Goal: Task Accomplishment & Management: Complete application form

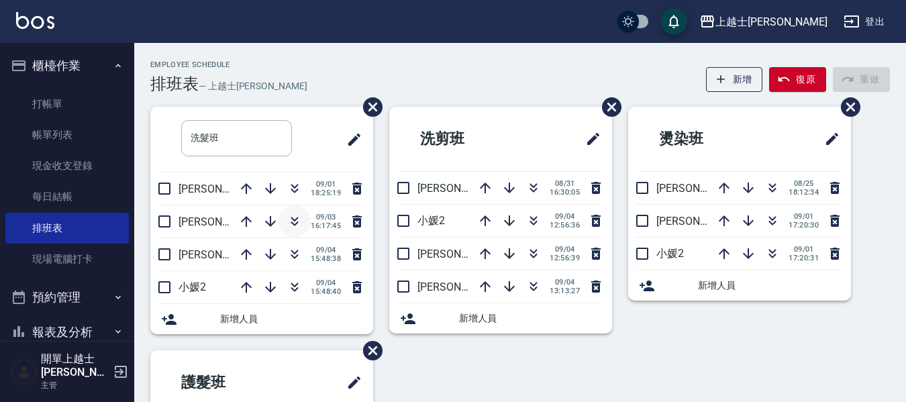
scroll to position [67, 0]
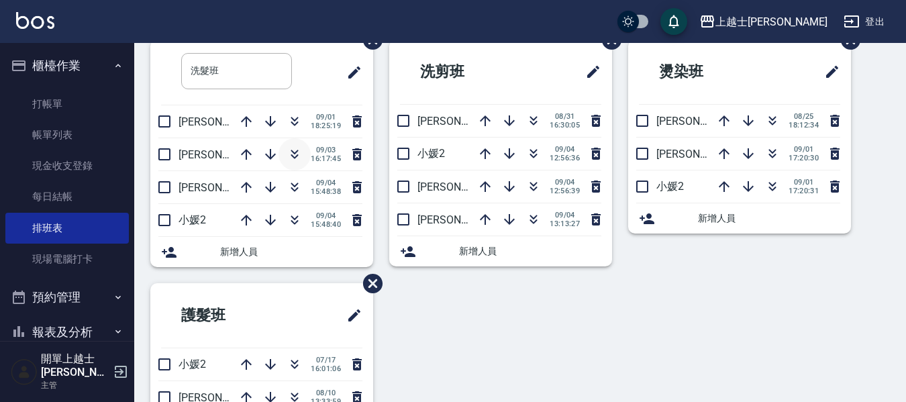
click at [301, 160] on icon "button" at bounding box center [294, 154] width 16 height 16
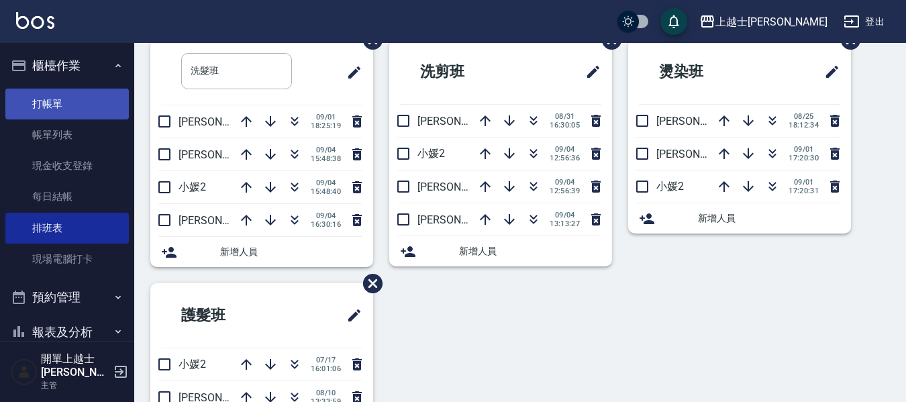
click at [92, 99] on link "打帳單" at bounding box center [66, 104] width 123 height 31
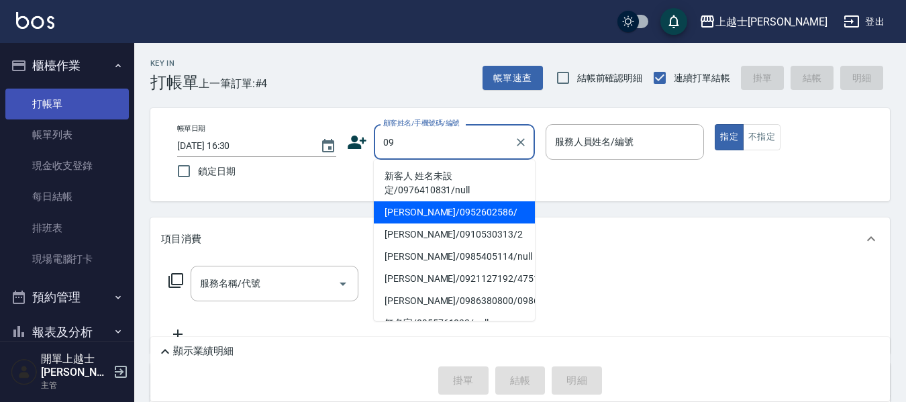
type input "[PERSON_NAME]/0952602586/"
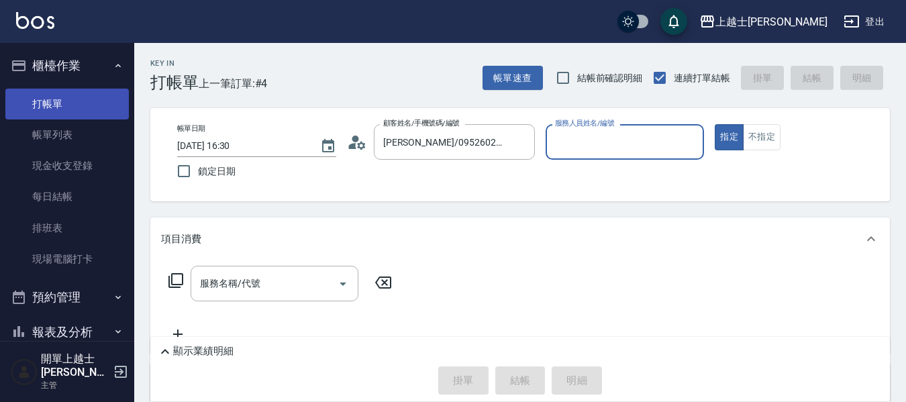
type input "[PERSON_NAME]-12"
click at [715, 124] on button "指定" at bounding box center [729, 137] width 29 height 26
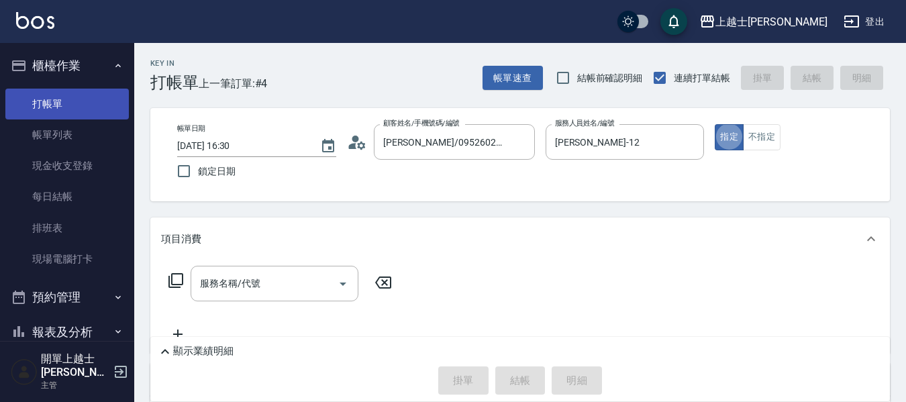
type button "true"
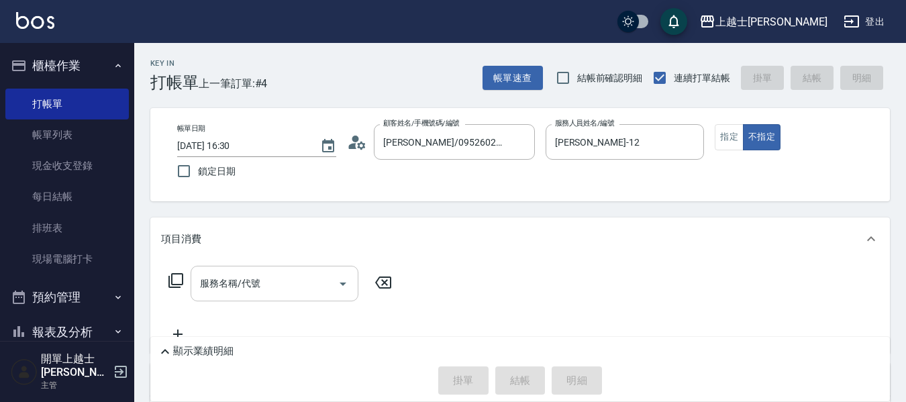
click at [264, 277] on input "服務名稱/代號" at bounding box center [265, 283] width 136 height 23
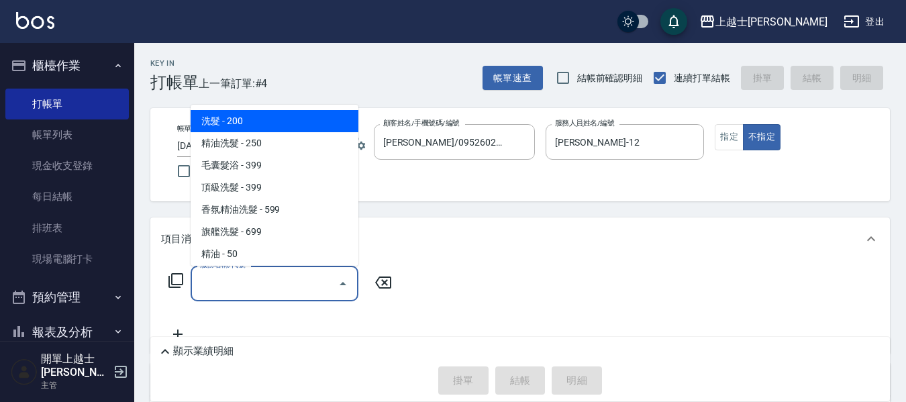
type input "2"
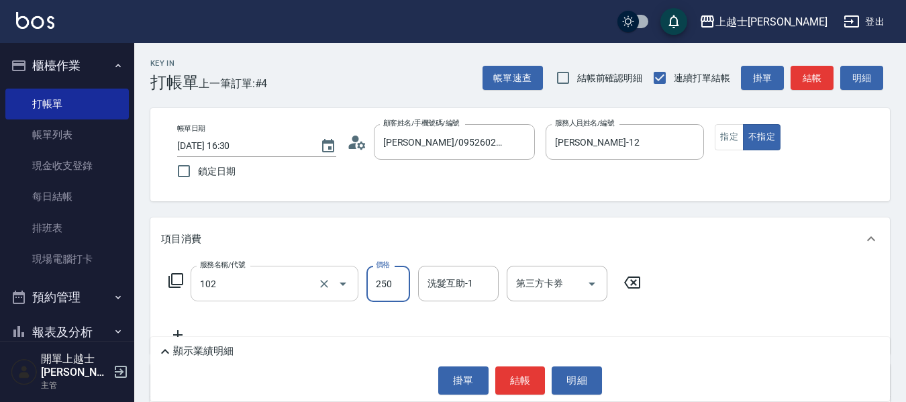
type input "精油洗髮(102)"
type input "499"
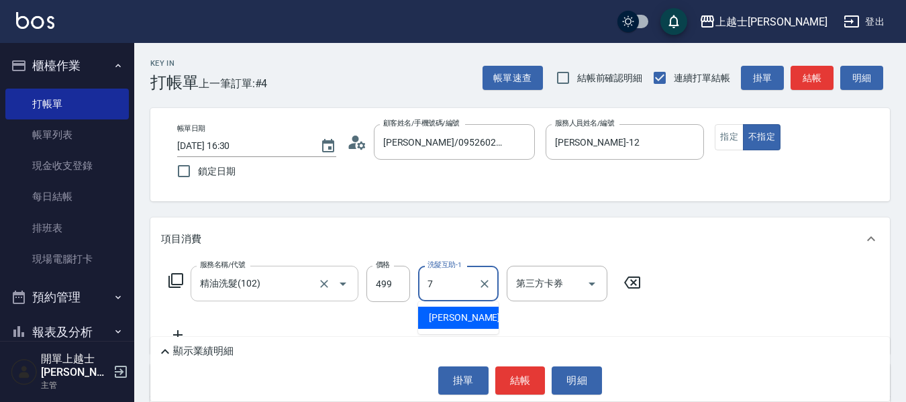
type input "[PERSON_NAME]-7"
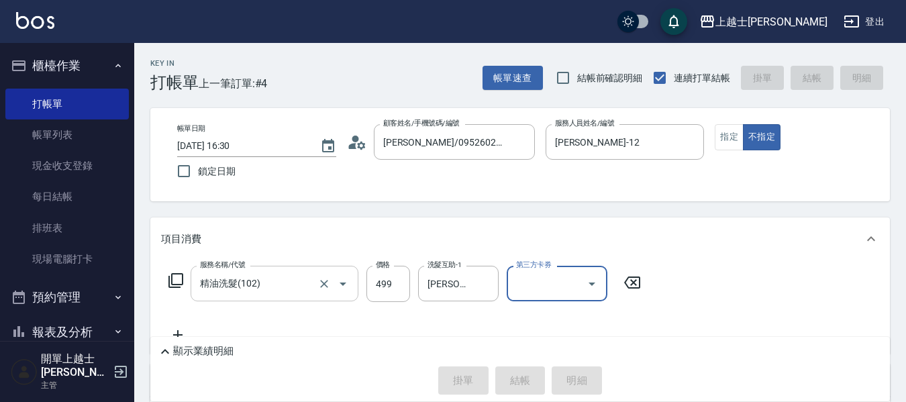
type input "[DATE] 16:31"
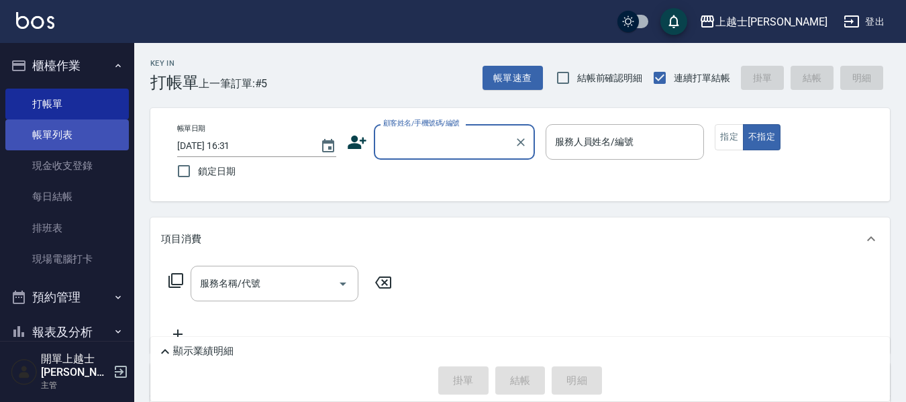
click at [55, 146] on link "帳單列表" at bounding box center [66, 134] width 123 height 31
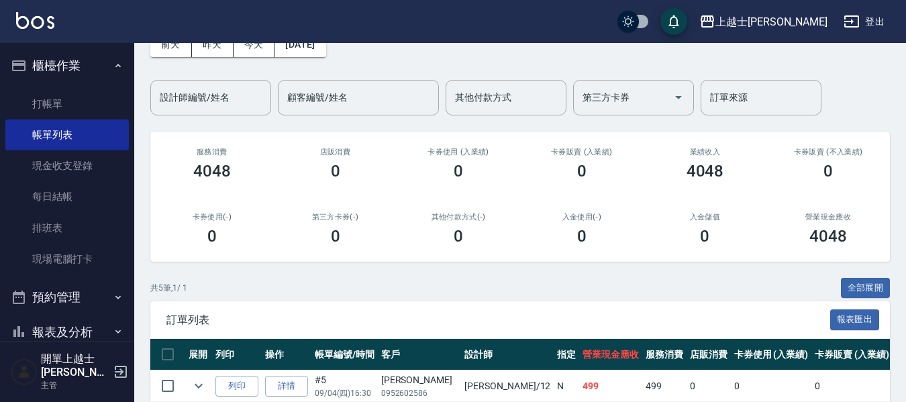
scroll to position [268, 0]
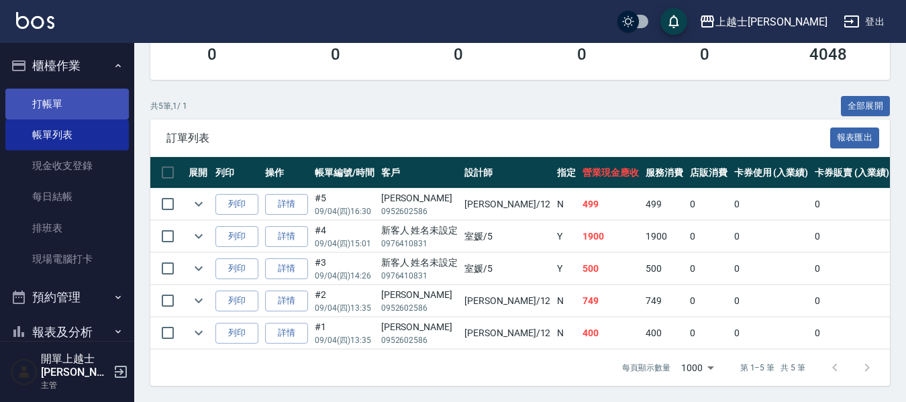
click at [89, 104] on link "打帳單" at bounding box center [66, 104] width 123 height 31
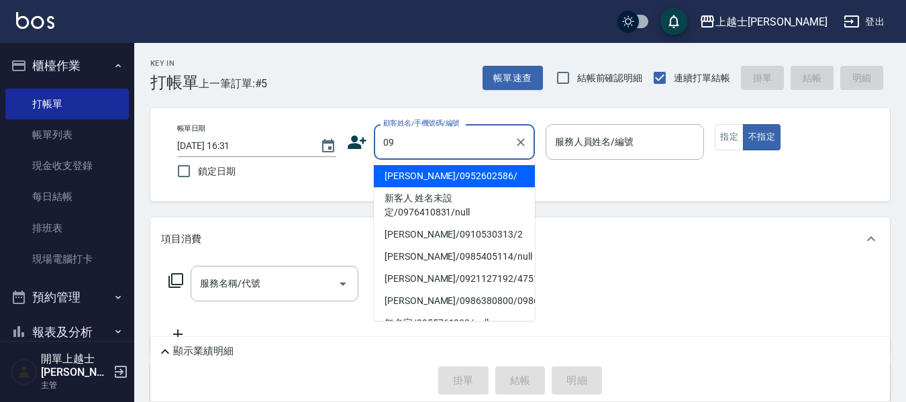
type input "[PERSON_NAME]/0952602586/"
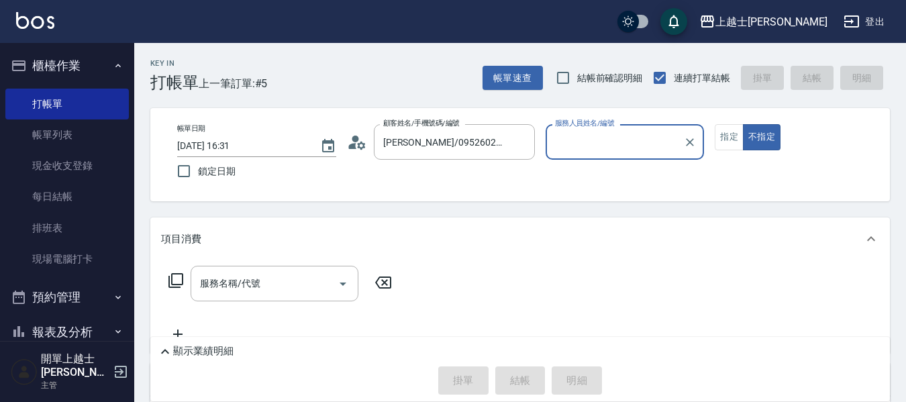
type input "[PERSON_NAME]-12"
click at [743, 124] on button "不指定" at bounding box center [762, 137] width 38 height 26
type button "false"
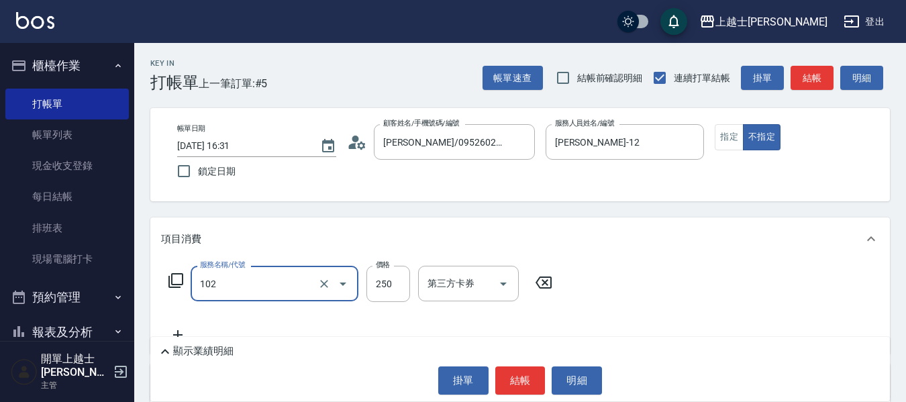
type input "精油洗髮(102)"
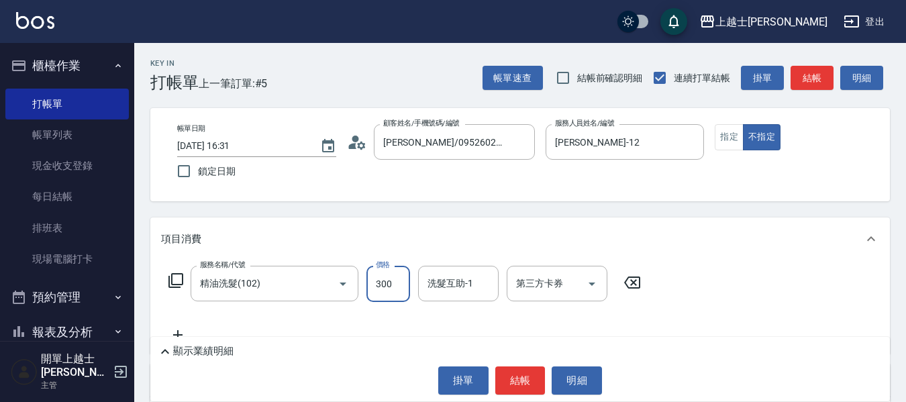
type input "300"
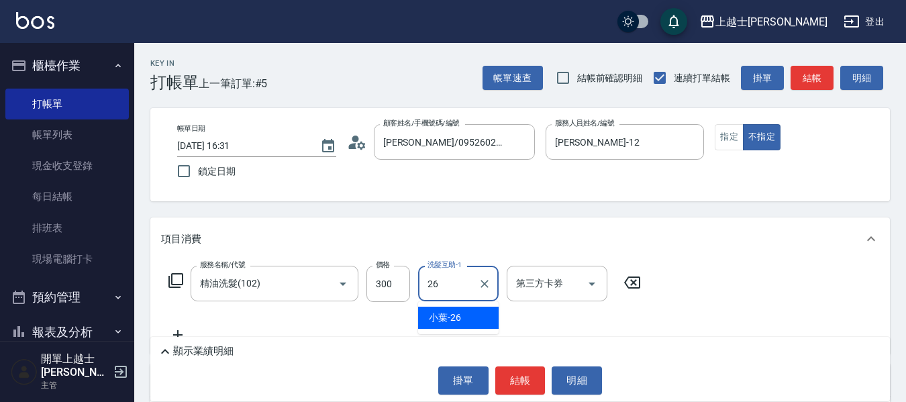
type input "小葉-26"
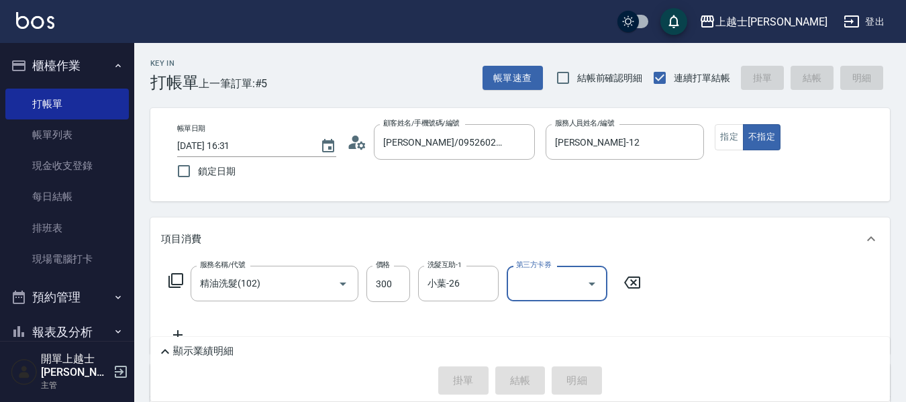
type input "[DATE] 17:04"
